Goal: Information Seeking & Learning: Learn about a topic

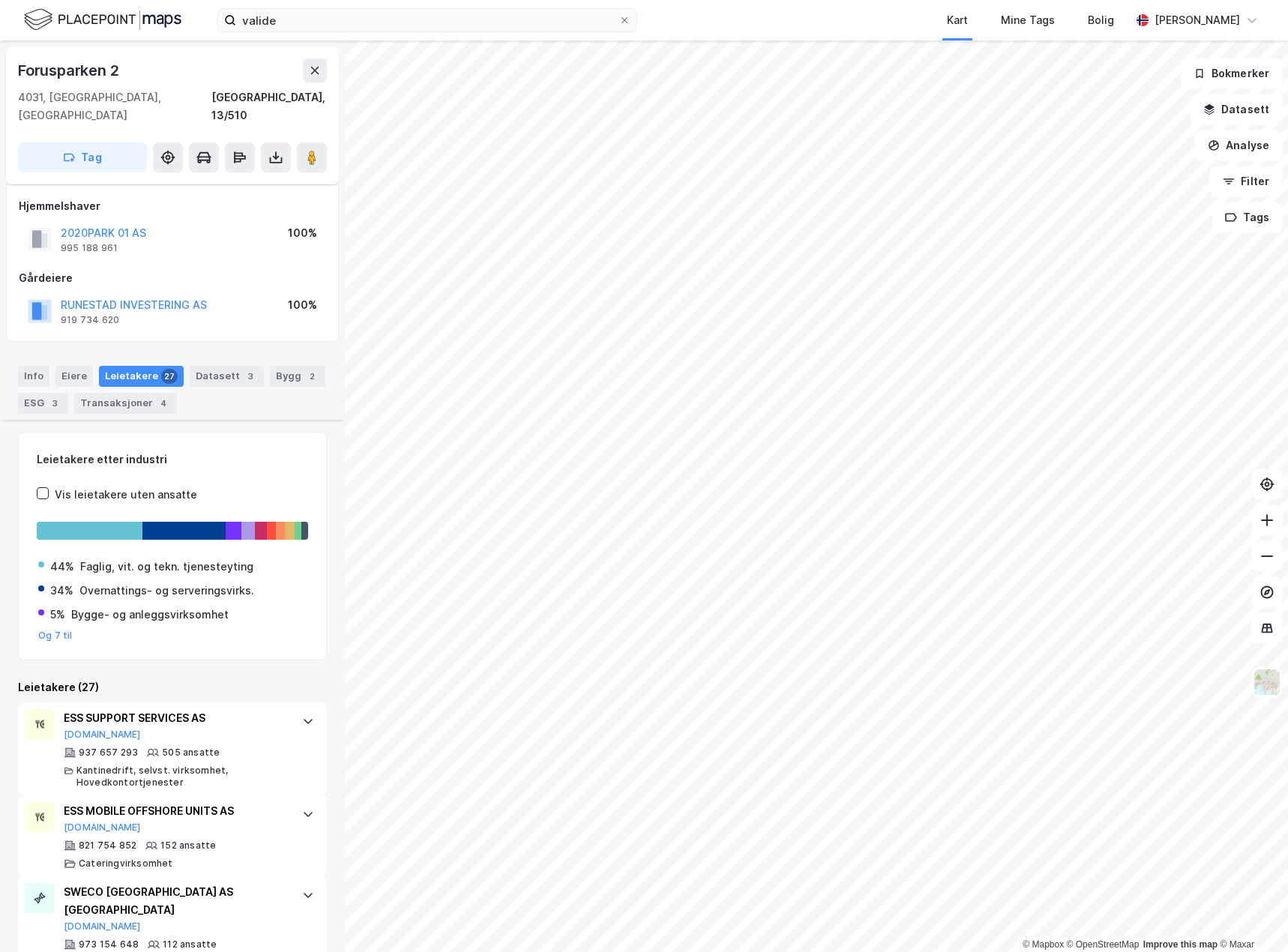
scroll to position [525, 0]
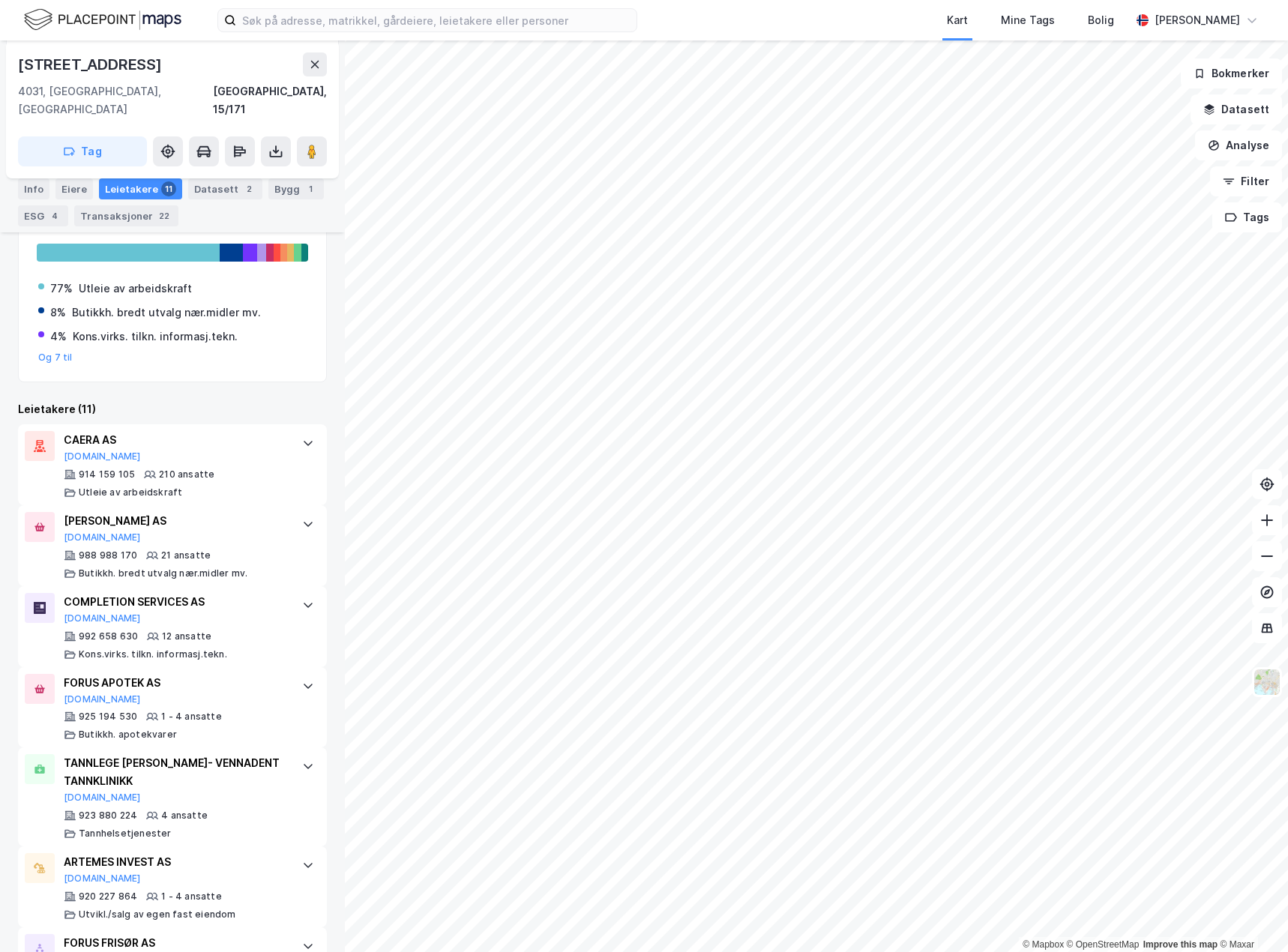
scroll to position [375, 0]
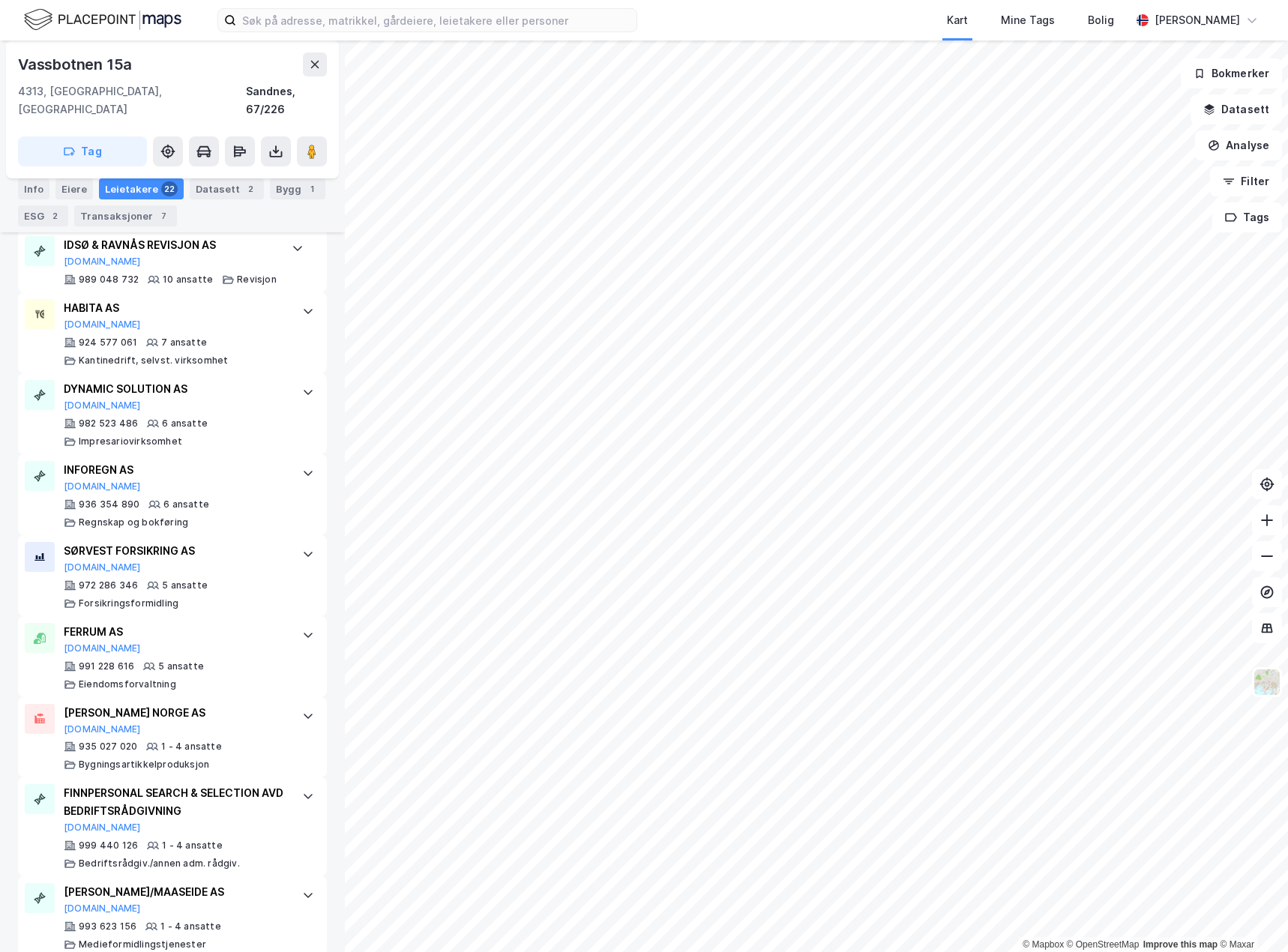
scroll to position [1049, 0]
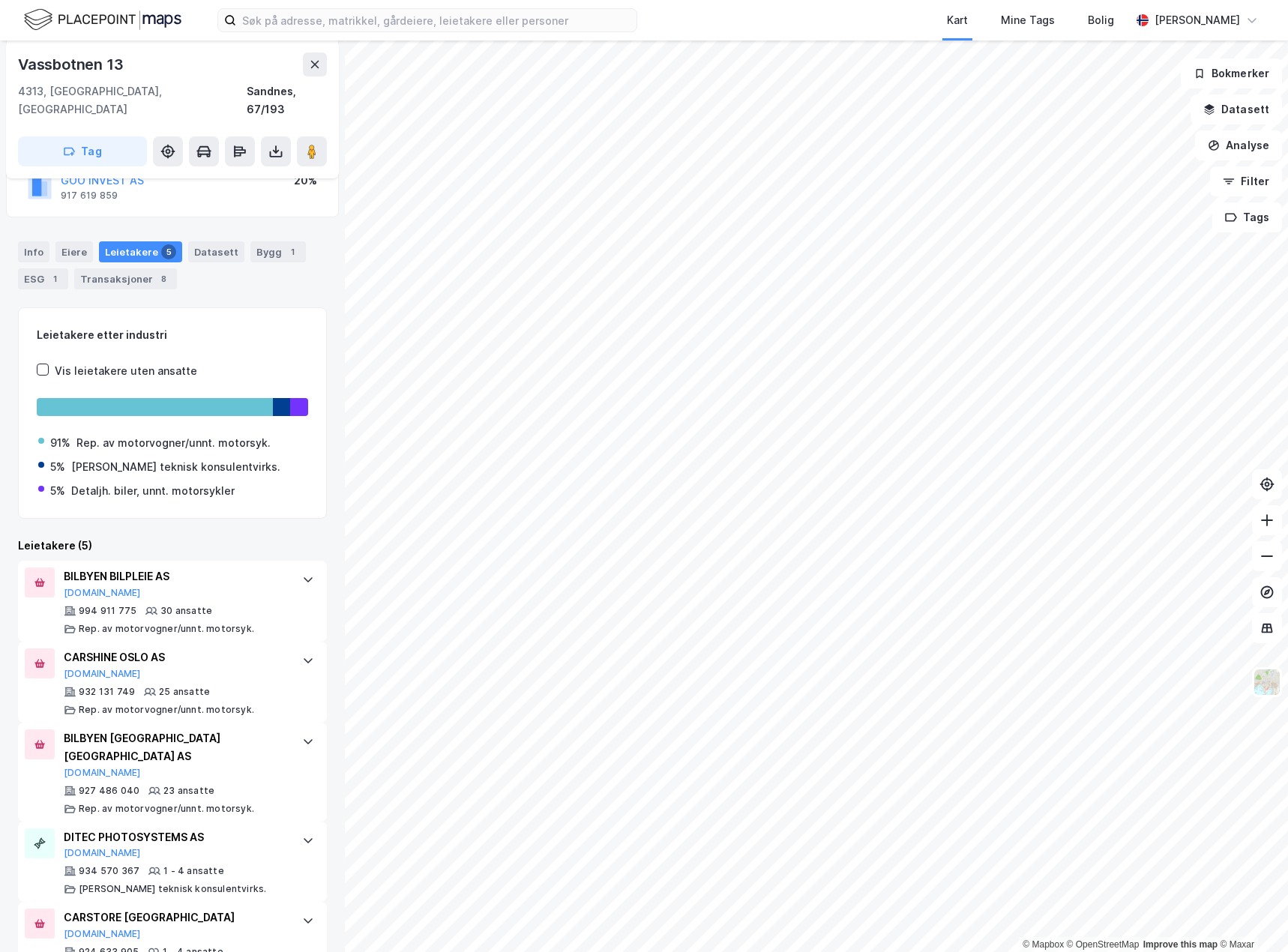
scroll to position [209, 0]
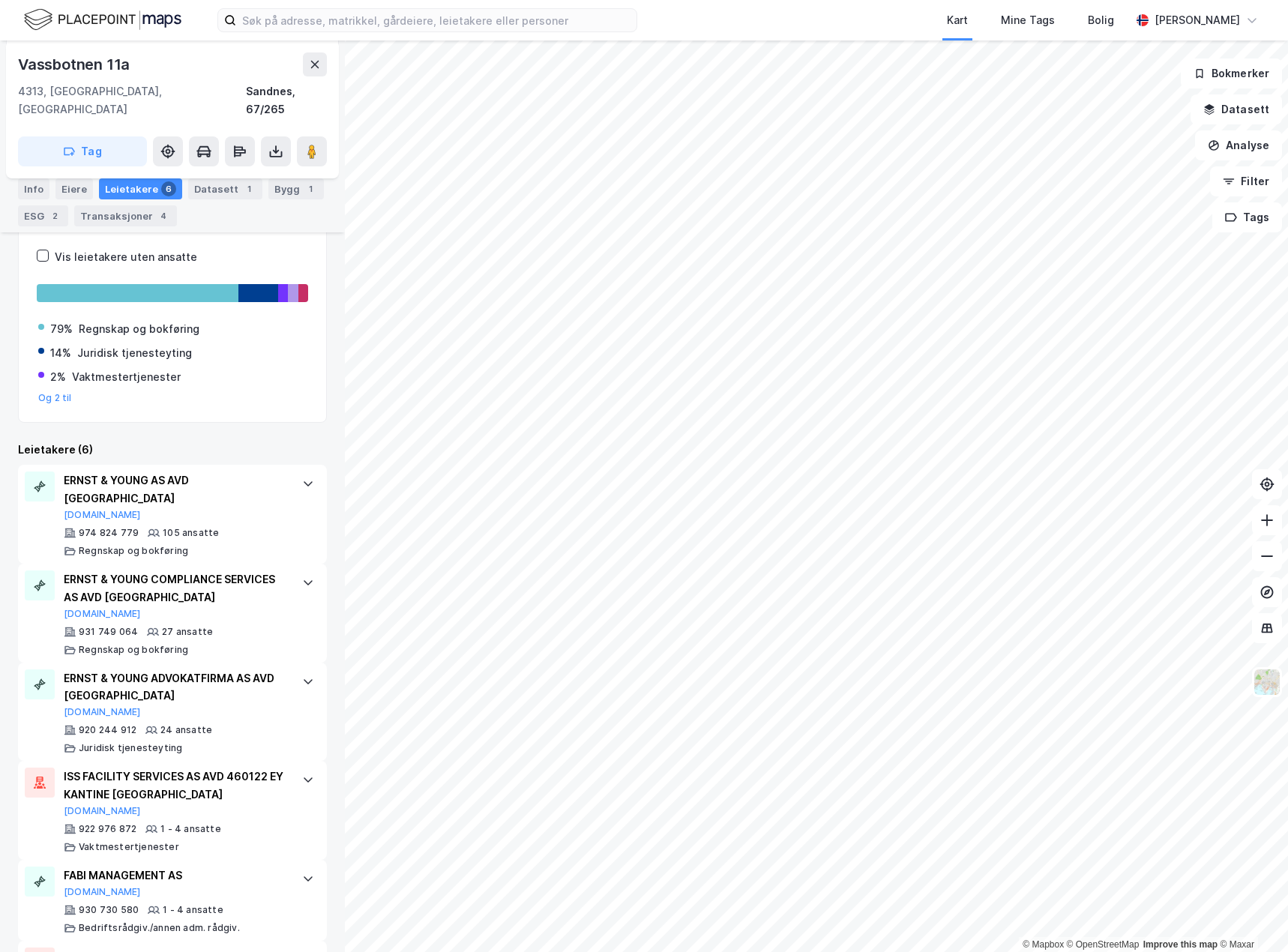
scroll to position [362, 0]
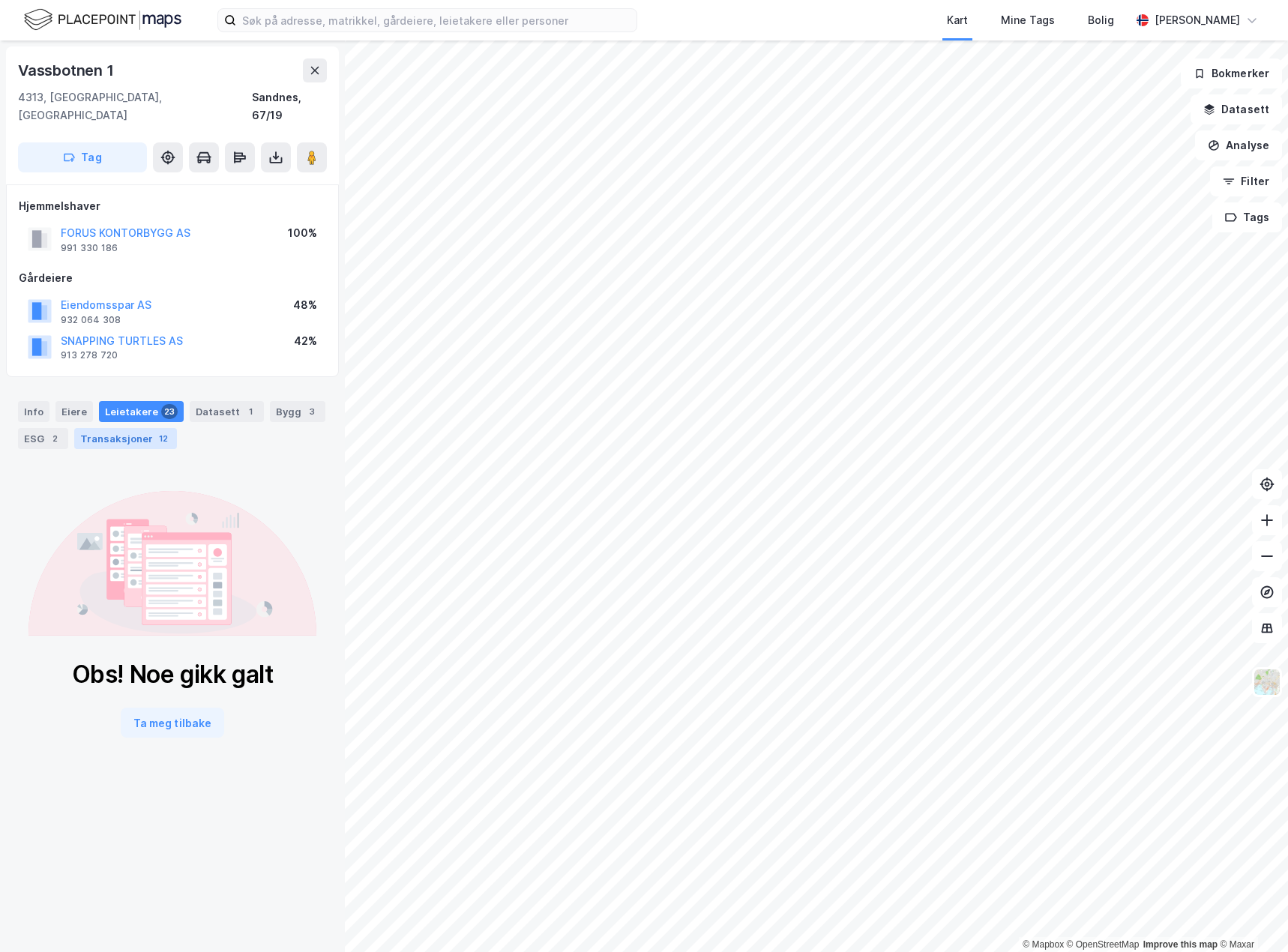
click at [139, 428] on div "Transaksjoner 12" at bounding box center [125, 438] width 103 height 21
click at [147, 401] on div "Leietakere 23" at bounding box center [141, 412] width 85 height 21
click at [180, 708] on button "Ta meg tilbake" at bounding box center [172, 723] width 103 height 30
click at [228, 534] on icon at bounding box center [173, 564] width 288 height 145
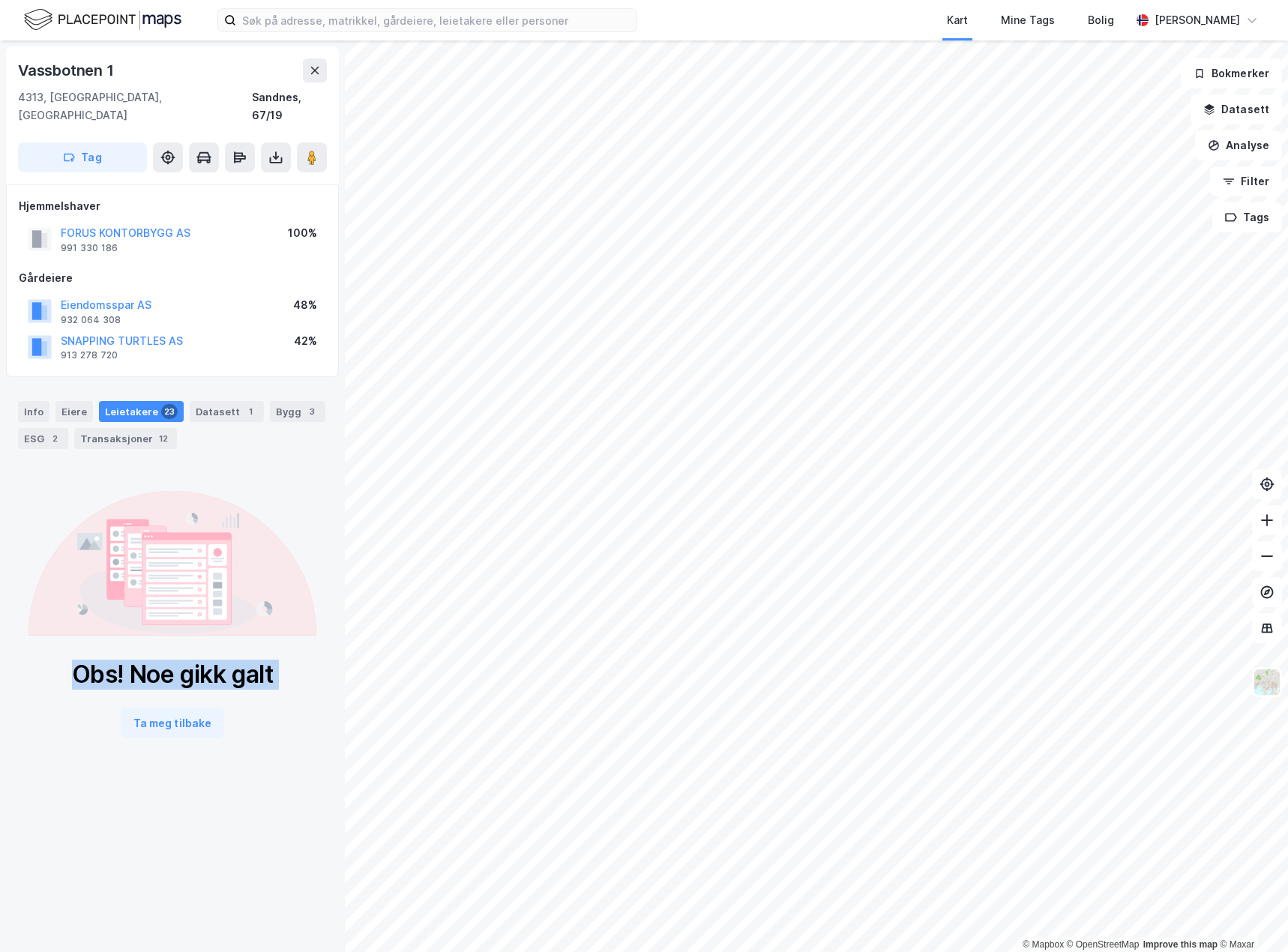
click at [228, 534] on icon at bounding box center [173, 564] width 288 height 145
click at [232, 527] on icon at bounding box center [173, 564] width 288 height 145
click at [243, 511] on icon at bounding box center [173, 564] width 288 height 145
click at [244, 510] on icon at bounding box center [173, 564] width 288 height 145
click at [245, 508] on icon at bounding box center [173, 564] width 288 height 145
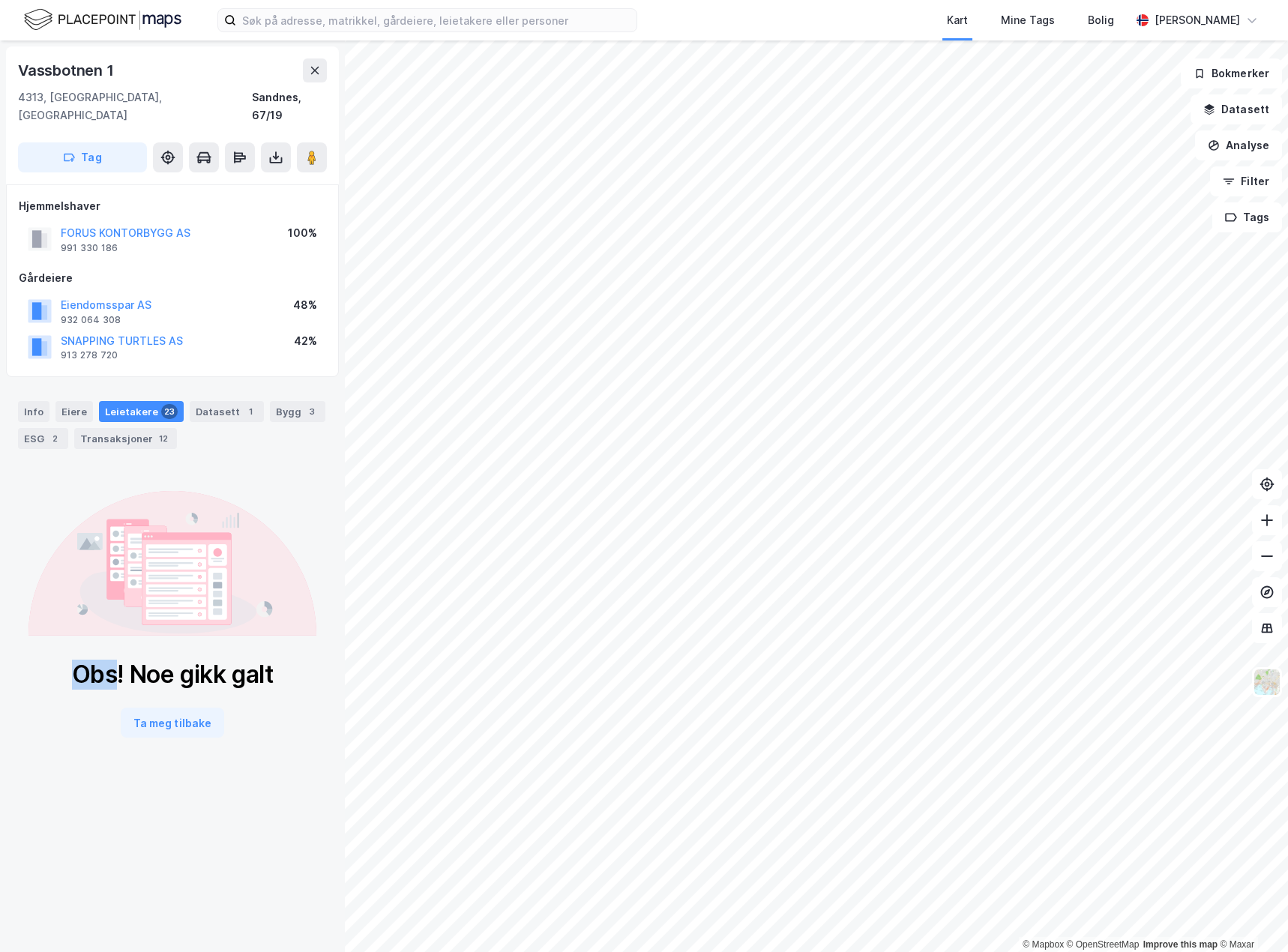
click at [246, 507] on icon at bounding box center [173, 564] width 288 height 145
click at [256, 495] on icon at bounding box center [173, 564] width 288 height 145
